Goal: Complete application form

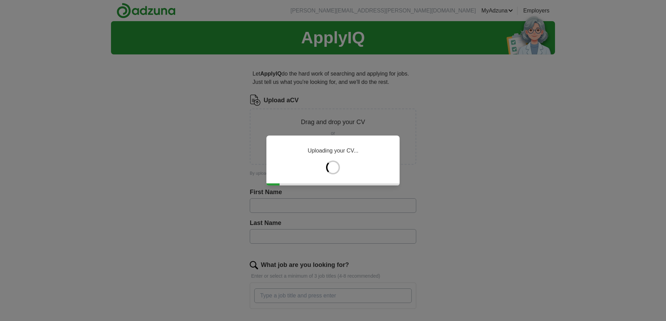
click at [190, 141] on div "Uploading your CV..." at bounding box center [333, 160] width 666 height 321
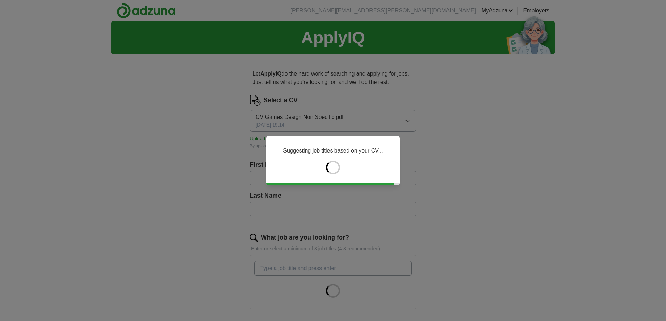
type input "*******"
type input "********"
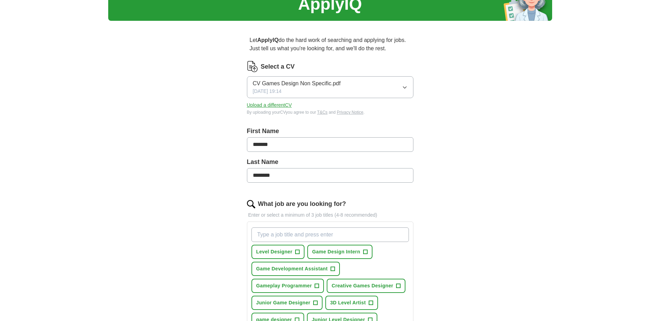
scroll to position [106, 0]
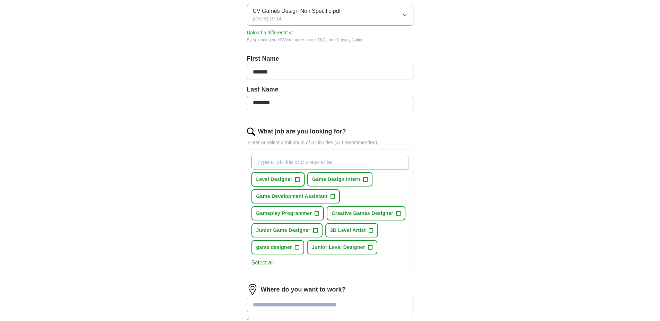
click at [278, 180] on span "Level Designer" at bounding box center [274, 179] width 36 height 7
click at [313, 162] on input "What job are you looking for?" at bounding box center [329, 162] width 157 height 15
click at [307, 229] on span "Junior Game Designer" at bounding box center [283, 230] width 54 height 7
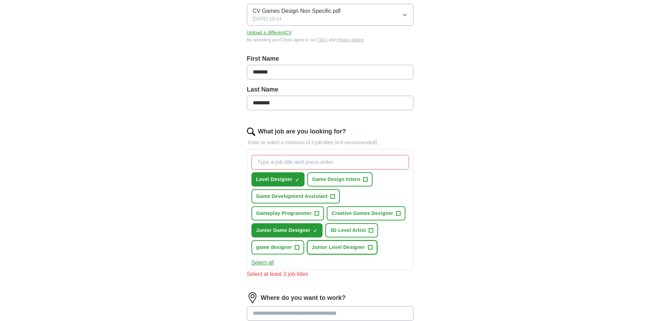
click at [338, 248] on span "Junior Level Designer" at bounding box center [338, 247] width 53 height 7
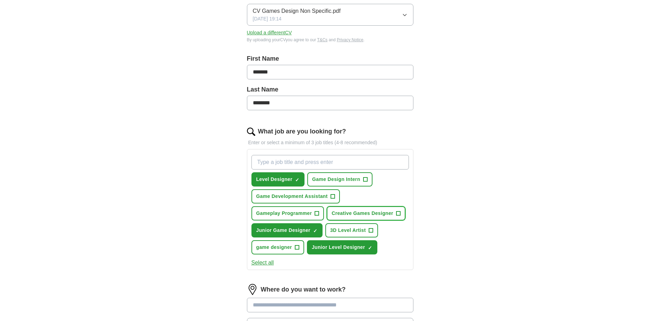
click at [352, 217] on button "Creative Games Designer +" at bounding box center [366, 213] width 79 height 14
click at [316, 166] on input "What job are you looking for?" at bounding box center [329, 162] width 157 height 15
type input "Games Artist"
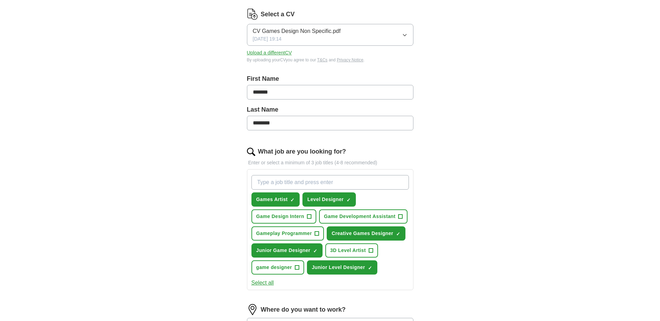
scroll to position [0, 0]
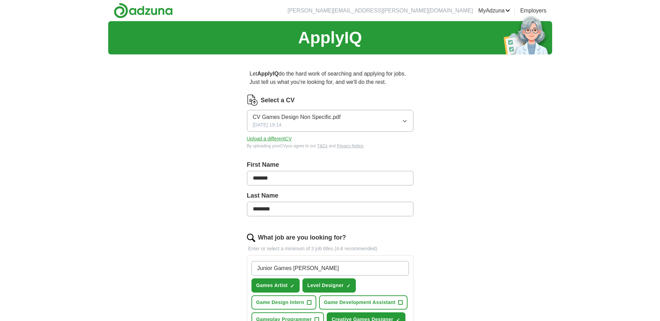
type input "Junior Games Artist"
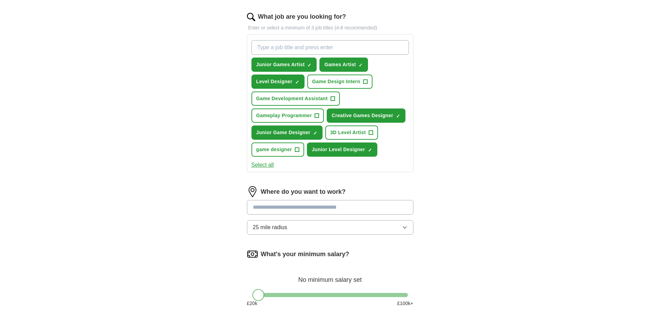
scroll to position [248, 0]
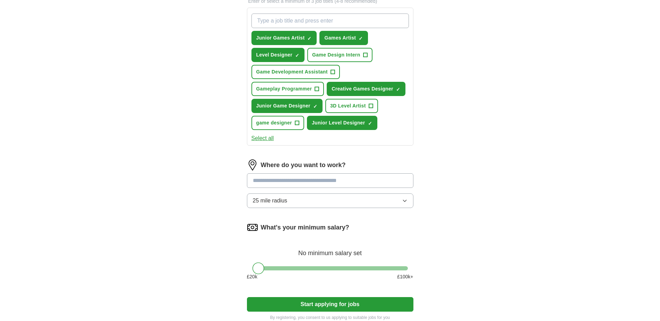
click at [294, 184] on input at bounding box center [330, 180] width 167 height 15
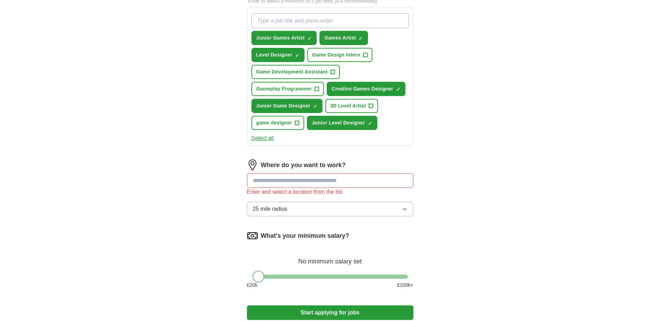
click at [289, 209] on div "Where do you want to work? Enter and select a location from the list 25 mile ra…" at bounding box center [330, 191] width 167 height 62
click at [288, 208] on button "25 mile radius" at bounding box center [330, 209] width 167 height 15
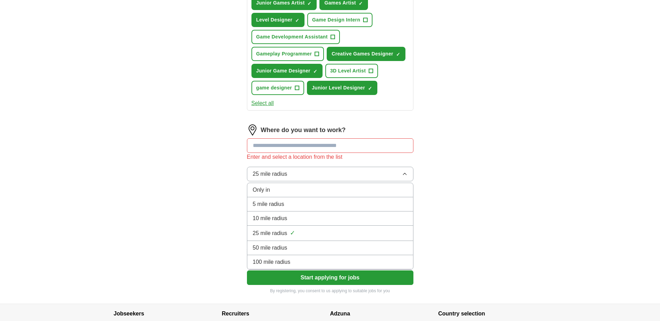
scroll to position [283, 0]
click at [283, 244] on span "50 mile radius" at bounding box center [270, 248] width 35 height 8
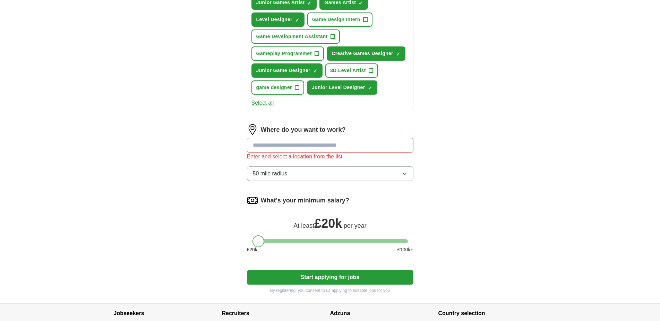
drag, startPoint x: 257, startPoint y: 240, endPoint x: 240, endPoint y: 233, distance: 17.9
click at [241, 238] on div "Let ApplyIQ do the hard work of searching and applying for jobs. Just tell us w…" at bounding box center [330, 40] width 222 height 527
click at [273, 171] on span "50 mile radius" at bounding box center [270, 174] width 35 height 8
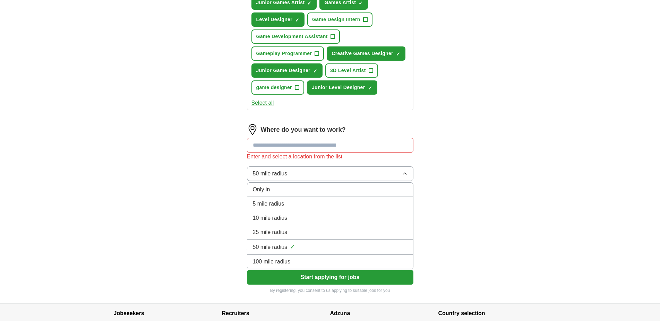
click at [284, 174] on span "50 mile radius" at bounding box center [270, 174] width 35 height 8
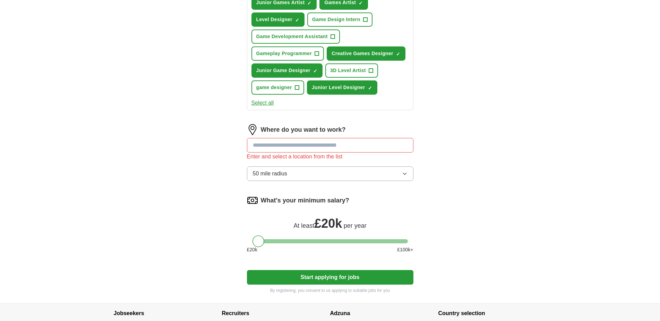
click at [291, 144] on input at bounding box center [330, 145] width 167 height 15
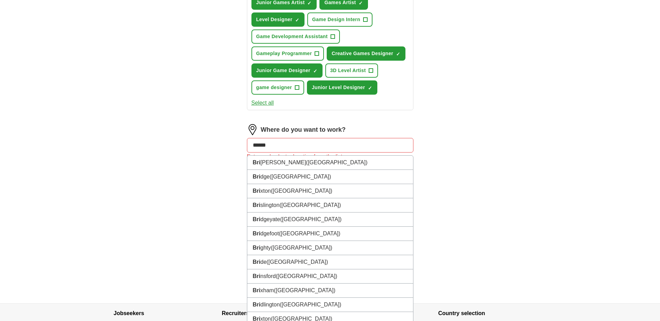
type input "*******"
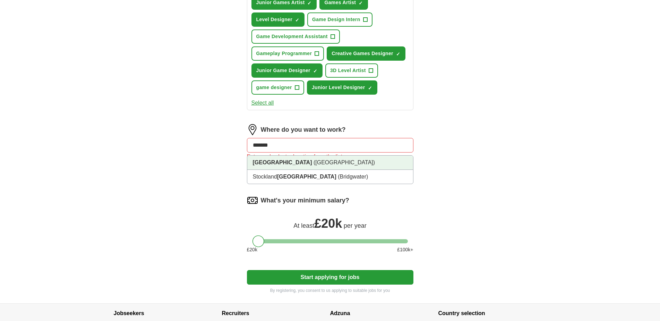
click at [328, 165] on li "[GEOGRAPHIC_DATA] ([GEOGRAPHIC_DATA])" at bounding box center [330, 163] width 166 height 14
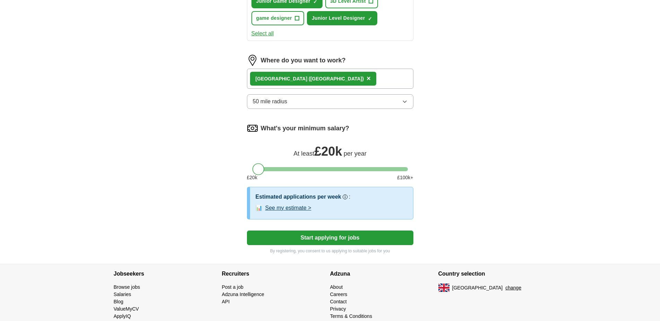
scroll to position [373, 0]
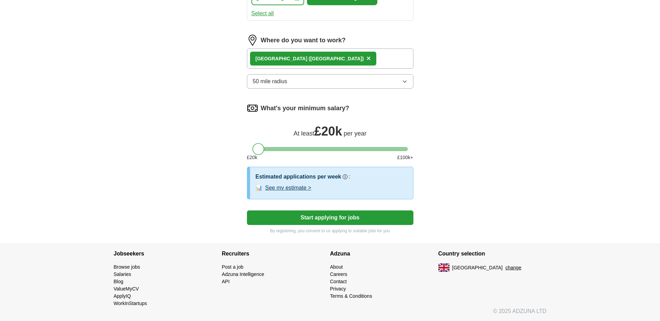
click at [306, 218] on button "Start applying for jobs" at bounding box center [330, 218] width 167 height 15
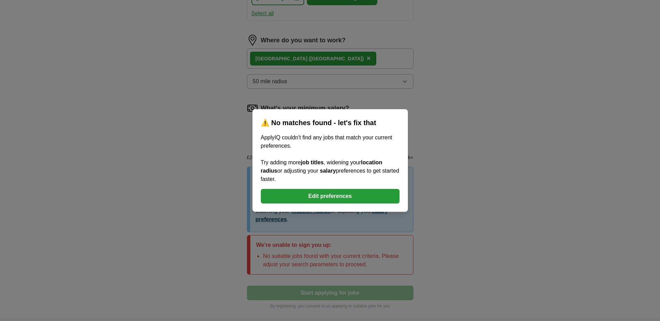
click at [313, 196] on button "Edit preferences" at bounding box center [330, 196] width 139 height 15
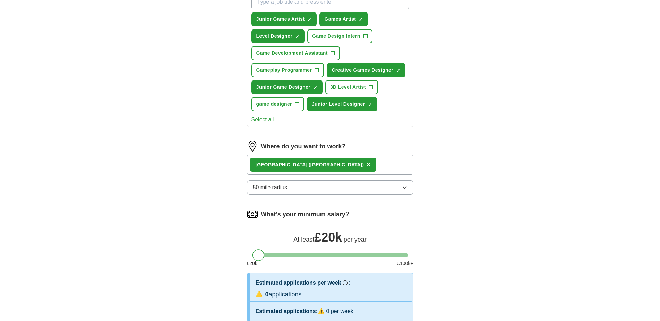
scroll to position [125, 0]
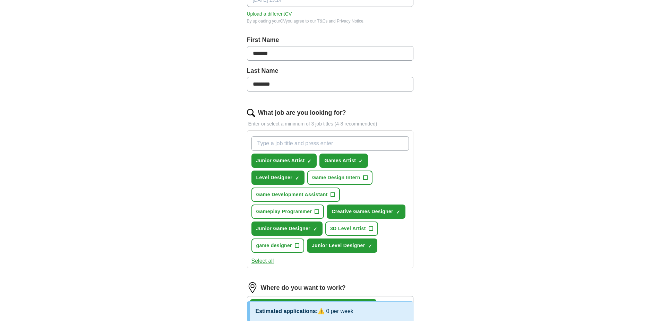
click at [295, 146] on input "What job are you looking for?" at bounding box center [329, 143] width 157 height 15
type input "L"
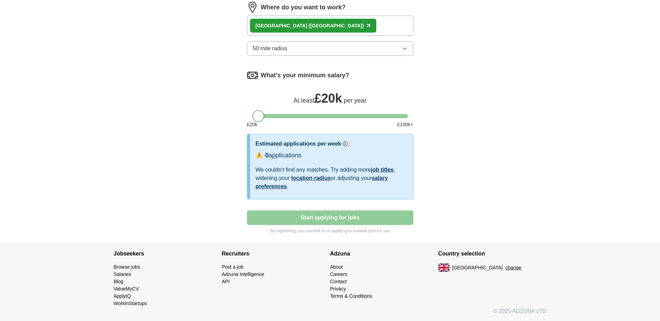
scroll to position [335, 0]
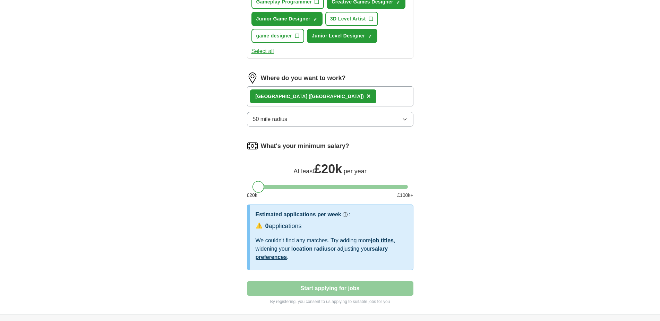
type input "Graphic Designer"
click at [300, 121] on button "50 mile radius" at bounding box center [330, 119] width 167 height 15
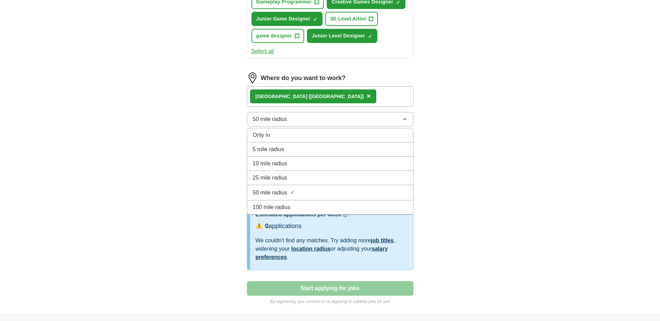
click at [284, 204] on span "100 mile radius" at bounding box center [272, 207] width 38 height 8
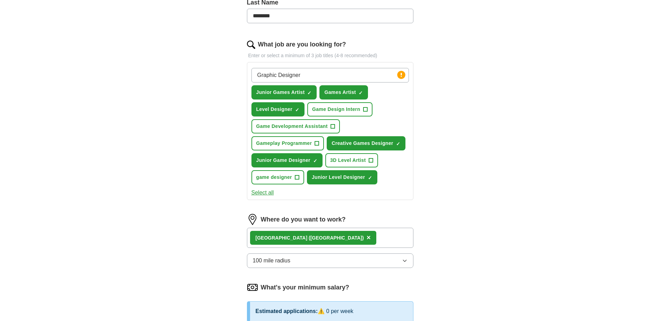
scroll to position [87, 0]
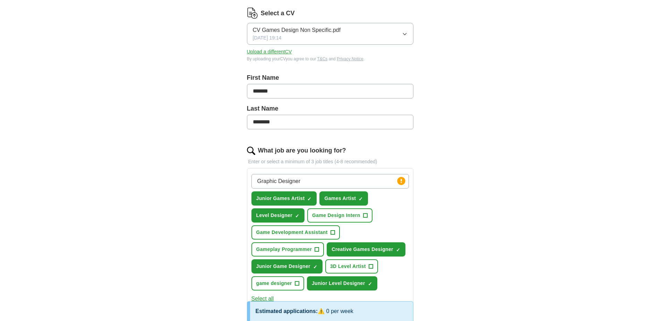
click at [320, 183] on input "Graphic Designer" at bounding box center [329, 181] width 157 height 15
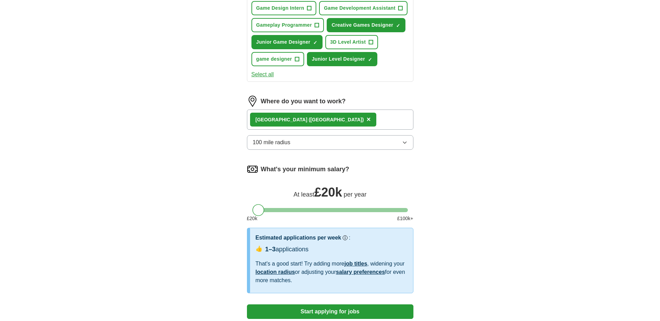
scroll to position [406, 0]
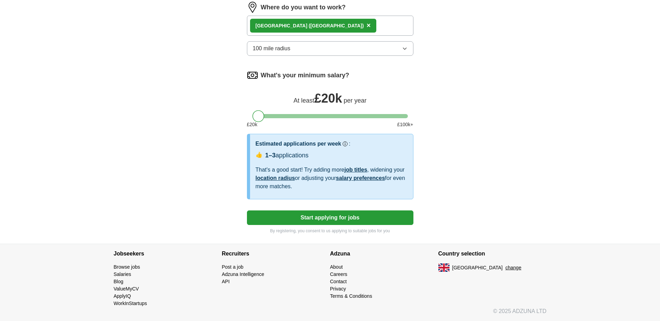
click at [317, 217] on button "Start applying for jobs" at bounding box center [330, 218] width 167 height 15
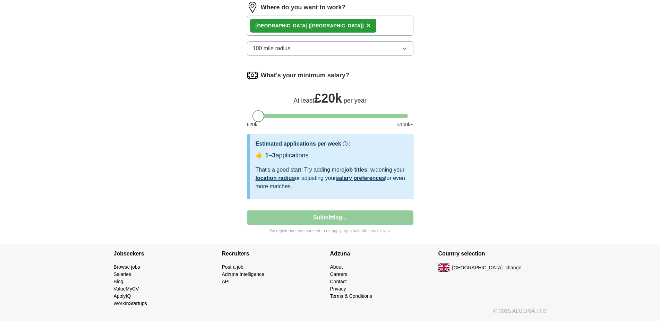
select select "**"
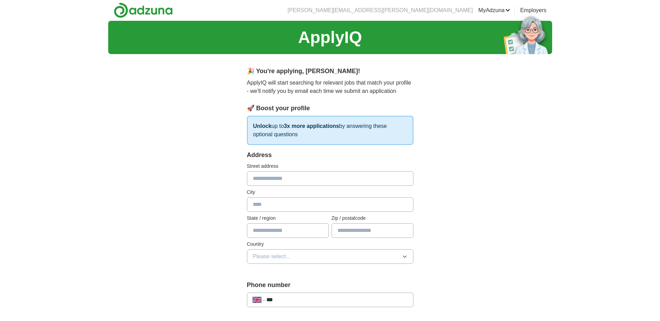
scroll to position [0, 0]
click at [288, 178] on input "text" at bounding box center [330, 179] width 167 height 15
type input "**********"
type input "********"
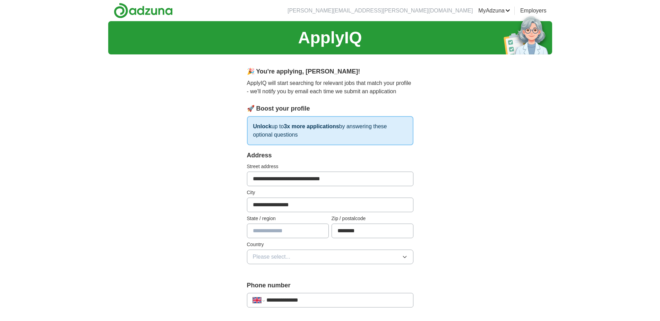
type input "**********"
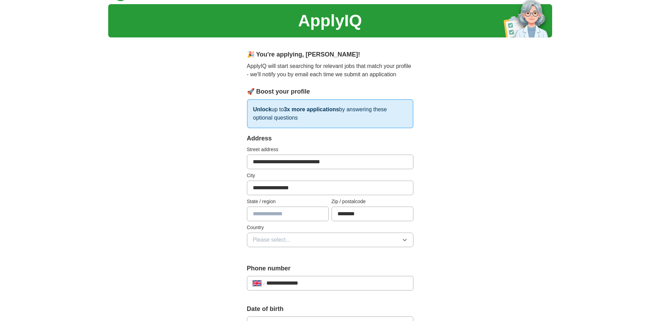
scroll to position [35, 0]
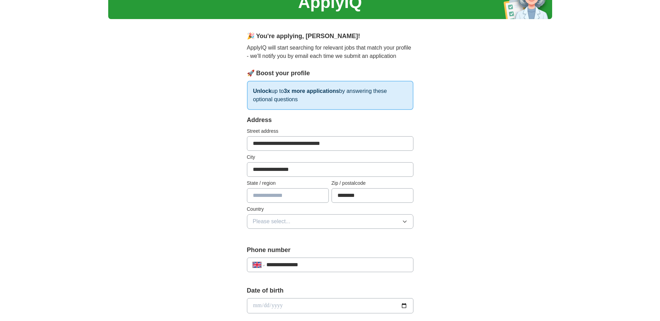
click at [285, 195] on input "text" at bounding box center [288, 195] width 82 height 15
type input "*"
click at [291, 217] on button "Please select..." at bounding box center [330, 221] width 167 height 15
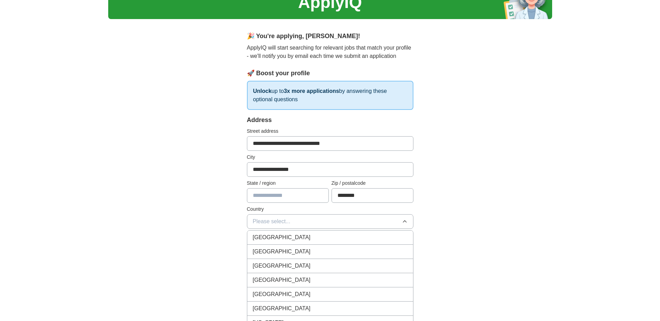
click at [291, 239] on span "[GEOGRAPHIC_DATA]" at bounding box center [282, 237] width 58 height 8
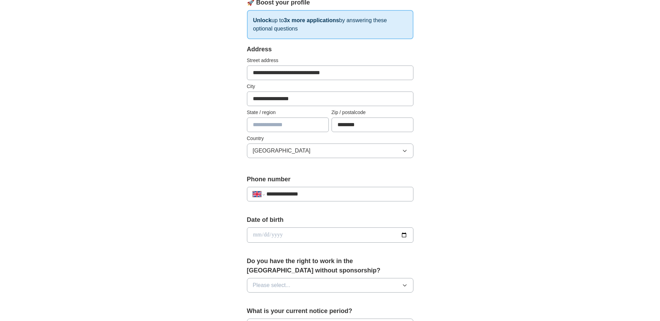
scroll to position [142, 0]
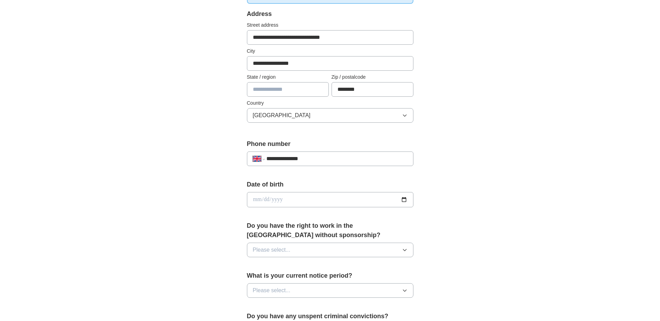
click at [294, 201] on input "date" at bounding box center [330, 199] width 167 height 15
type input "**********"
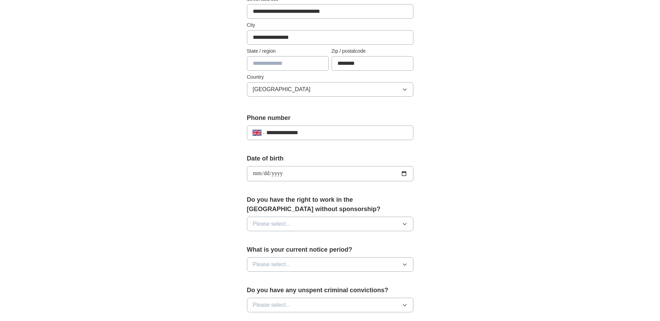
scroll to position [212, 0]
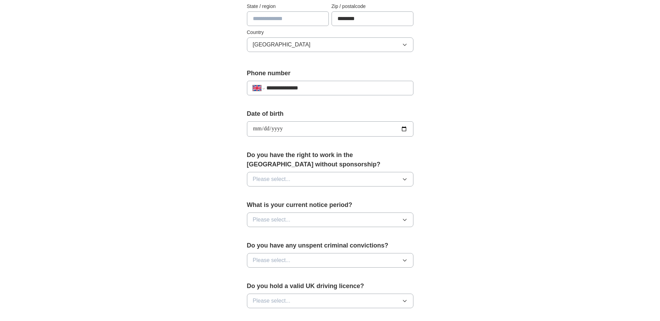
click at [296, 173] on button "Please select..." at bounding box center [330, 179] width 167 height 15
click at [280, 194] on div "Yes" at bounding box center [330, 195] width 155 height 8
click at [290, 222] on span "Please select..." at bounding box center [272, 220] width 38 height 8
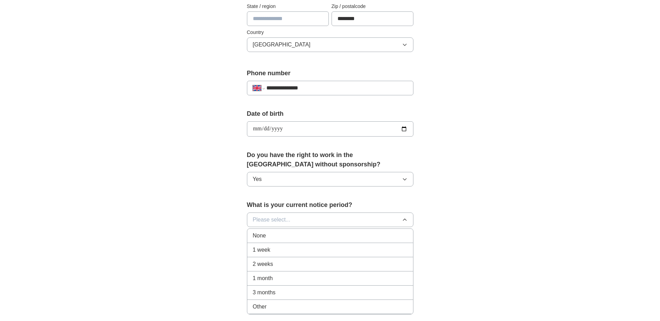
click at [279, 237] on div "None" at bounding box center [330, 236] width 155 height 8
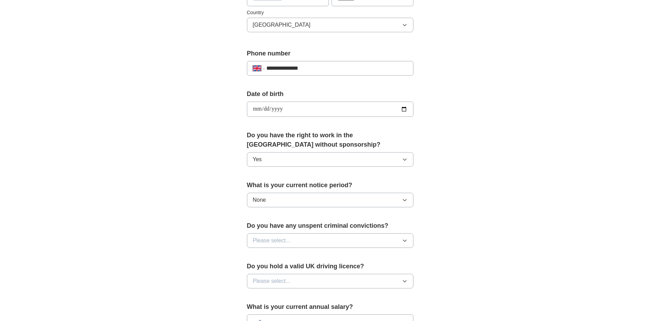
scroll to position [248, 0]
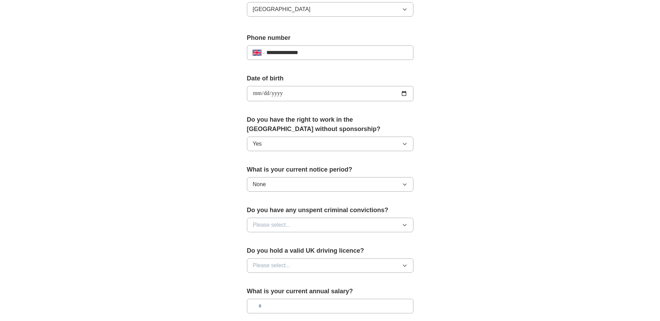
click at [282, 224] on span "Please select..." at bounding box center [272, 225] width 38 height 8
click at [278, 251] on div "No" at bounding box center [330, 255] width 155 height 8
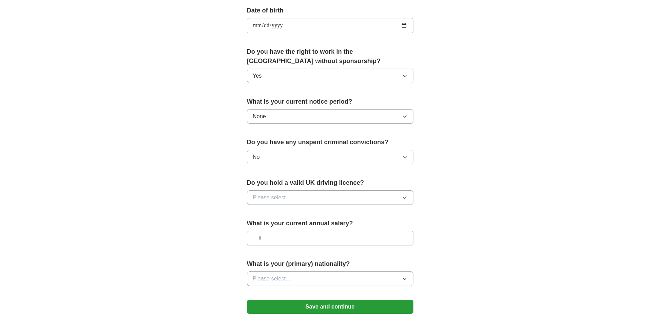
scroll to position [318, 0]
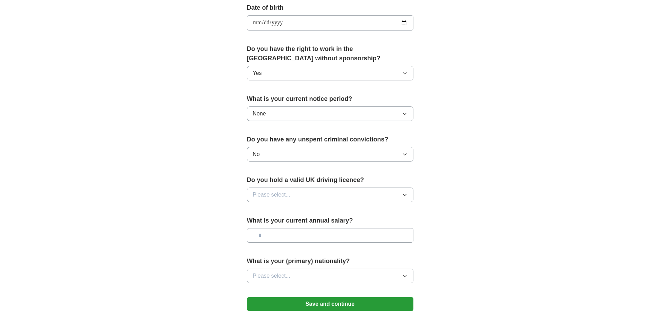
click at [284, 196] on span "Please select..." at bounding box center [272, 195] width 38 height 8
click at [281, 209] on div "Yes" at bounding box center [330, 211] width 155 height 8
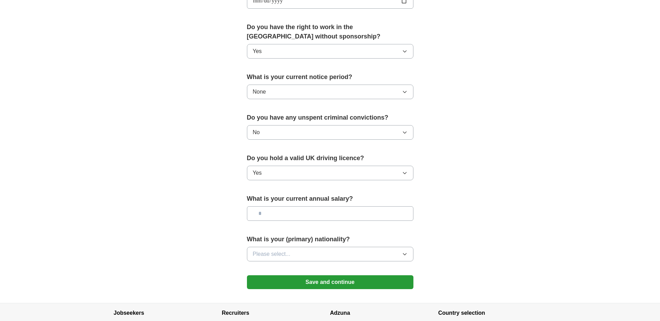
scroll to position [354, 0]
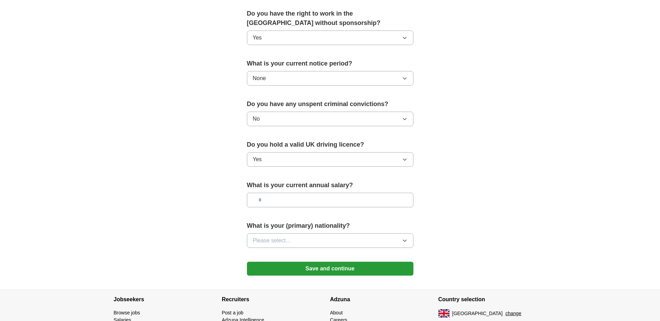
click at [282, 198] on input "text" at bounding box center [330, 200] width 167 height 15
type input "**"
paste input "**********"
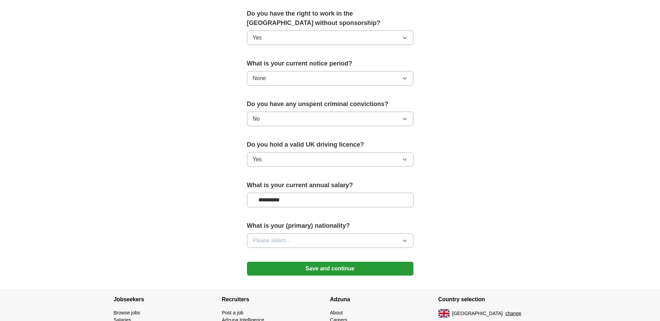
click at [266, 199] on input "**********" at bounding box center [330, 200] width 167 height 15
type input "*******"
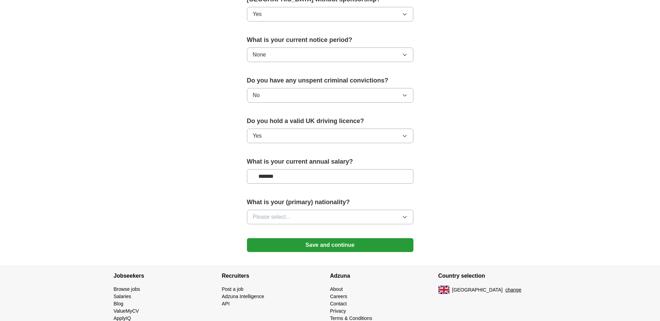
scroll to position [389, 0]
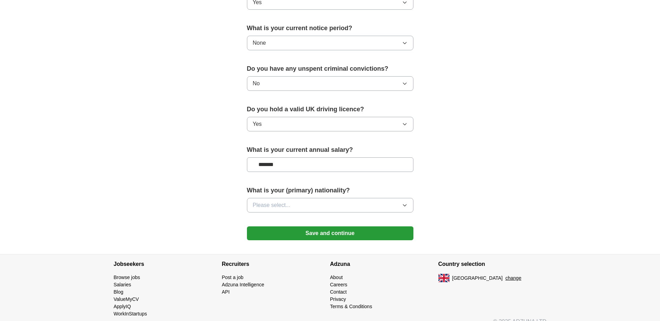
click at [309, 203] on button "Please select..." at bounding box center [330, 205] width 167 height 15
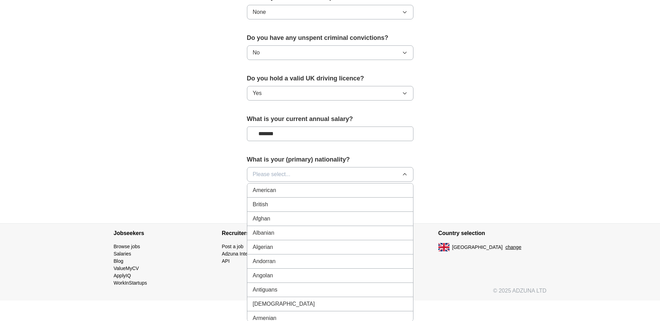
click at [284, 200] on div "British" at bounding box center [330, 204] width 155 height 8
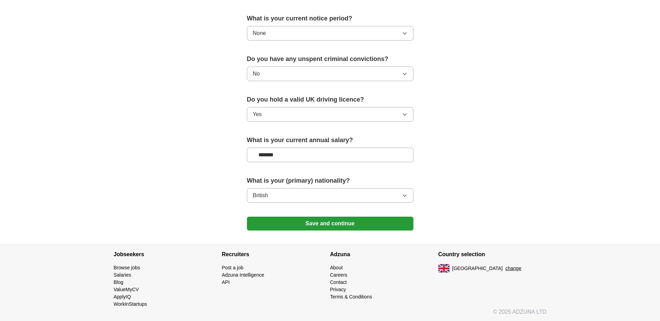
click at [300, 226] on button "Save and continue" at bounding box center [330, 224] width 167 height 14
